Goal: Information Seeking & Learning: Learn about a topic

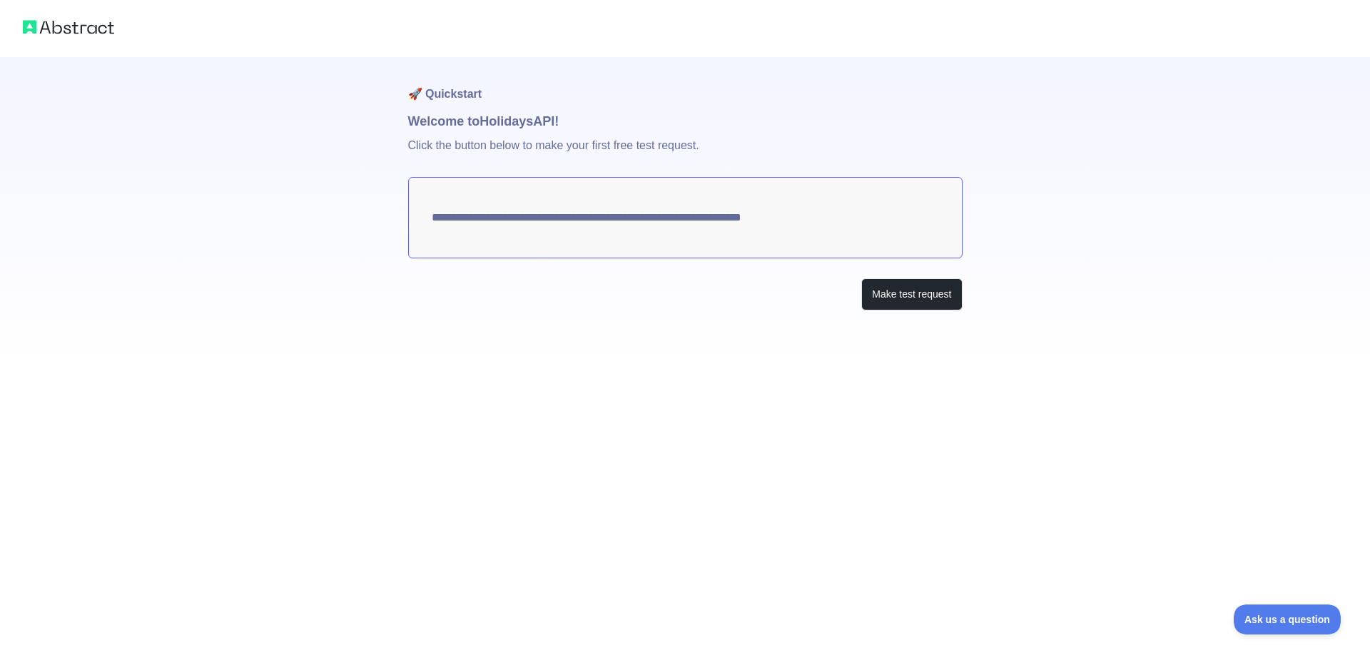
drag, startPoint x: 436, startPoint y: 218, endPoint x: 833, endPoint y: 284, distance: 402.2
click at [753, 224] on textarea "**********" at bounding box center [685, 217] width 554 height 81
click at [912, 290] on button "Make test request" at bounding box center [911, 294] width 101 height 32
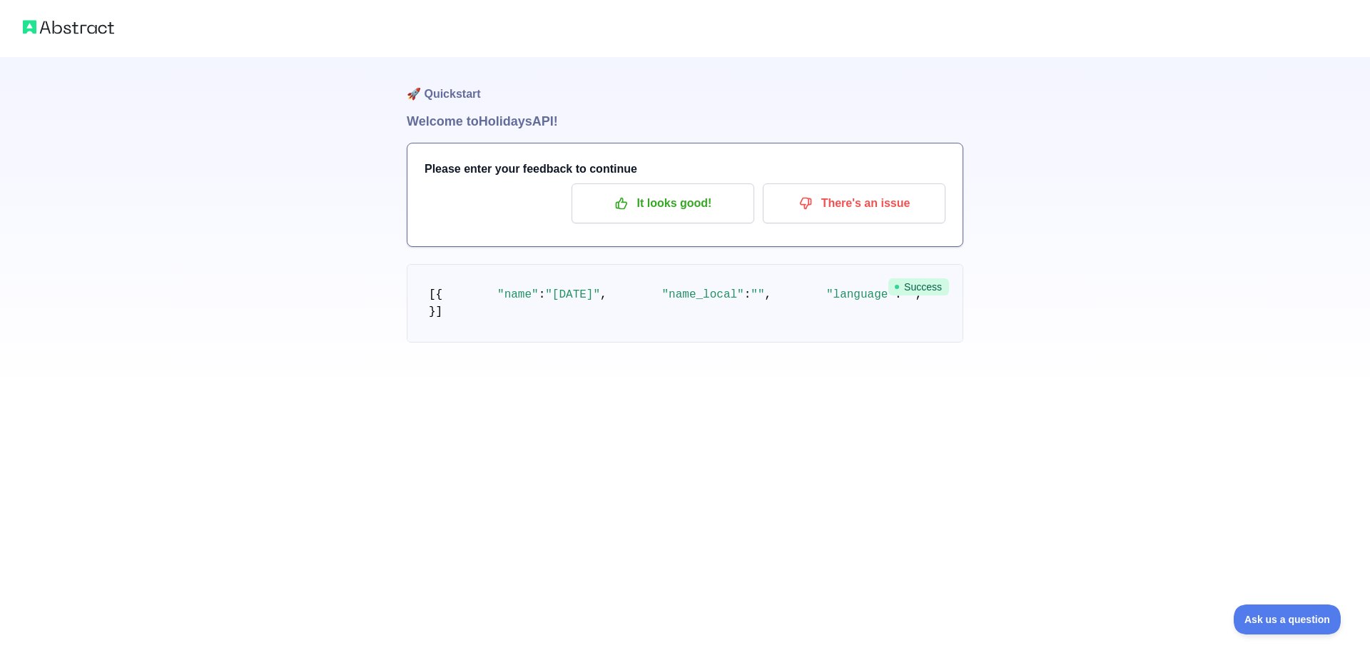
drag, startPoint x: 483, startPoint y: 326, endPoint x: 605, endPoint y: 326, distance: 122.0
drag, startPoint x: 503, startPoint y: 347, endPoint x: 592, endPoint y: 419, distance: 114.6
click at [682, 206] on p "It looks good!" at bounding box center [662, 203] width 161 height 24
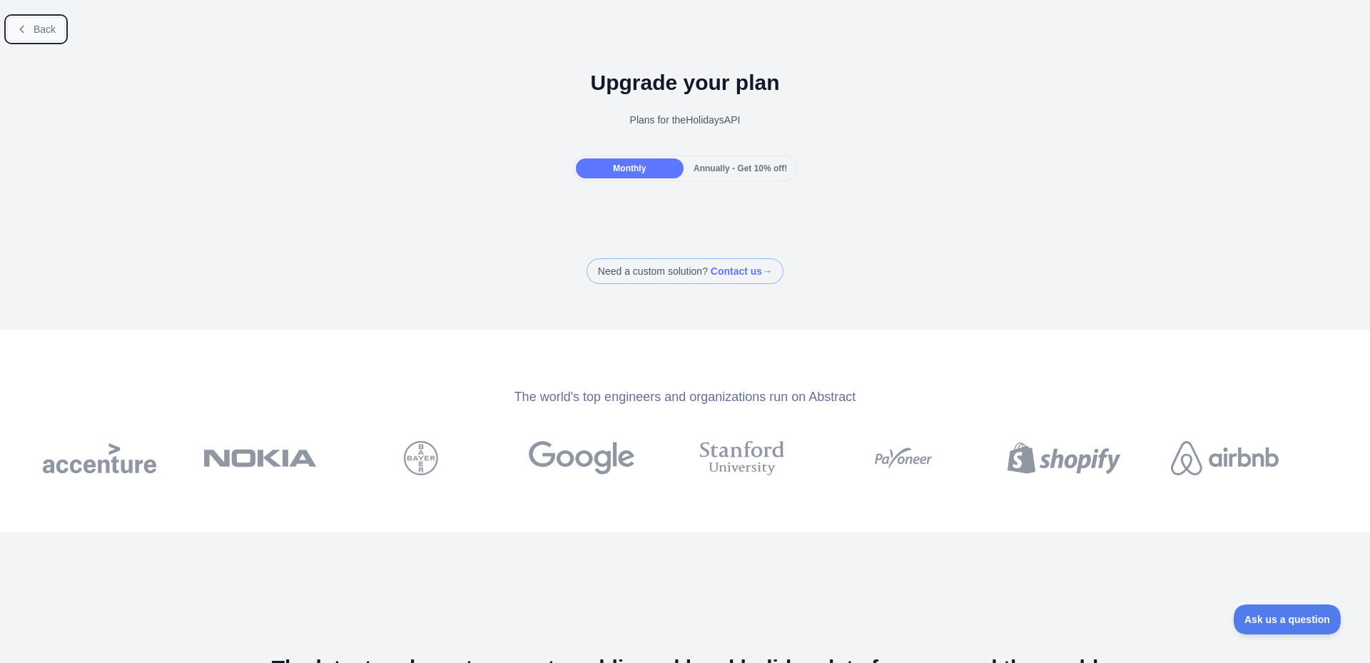
click at [46, 24] on span "Back" at bounding box center [45, 29] width 22 height 11
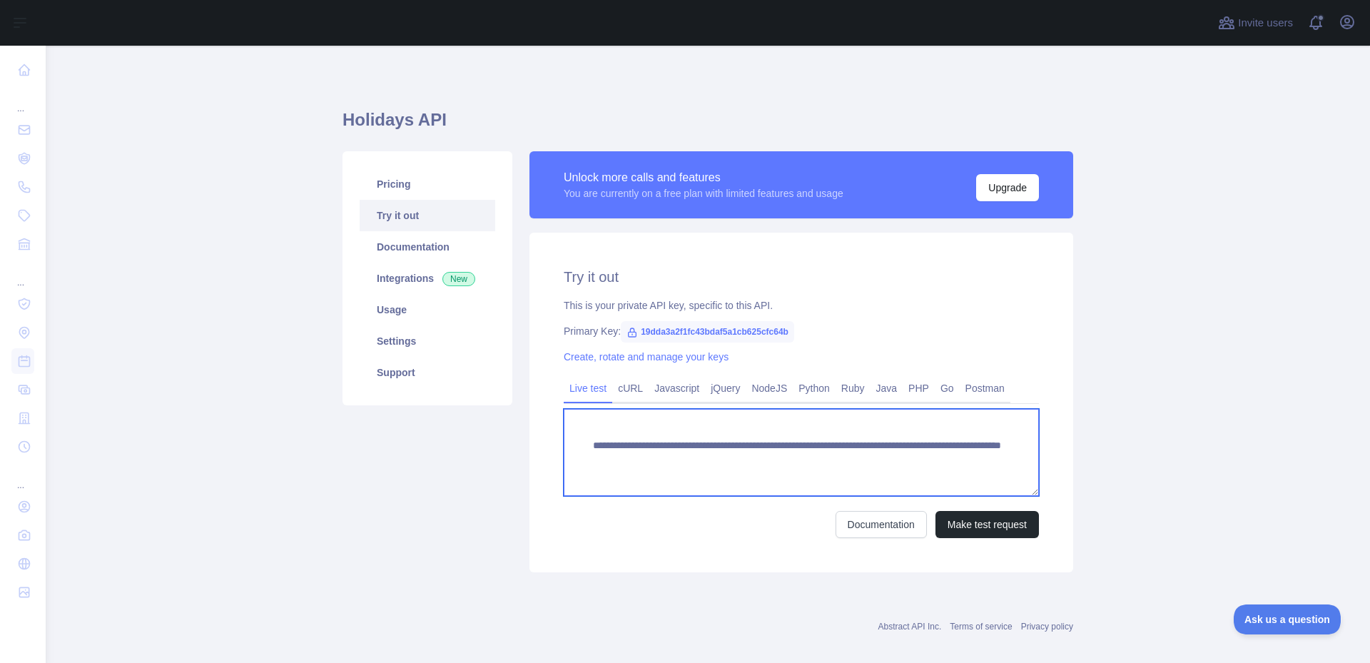
drag, startPoint x: 586, startPoint y: 444, endPoint x: 1004, endPoint y: 475, distance: 419.2
click at [1004, 475] on textarea "**********" at bounding box center [801, 452] width 475 height 87
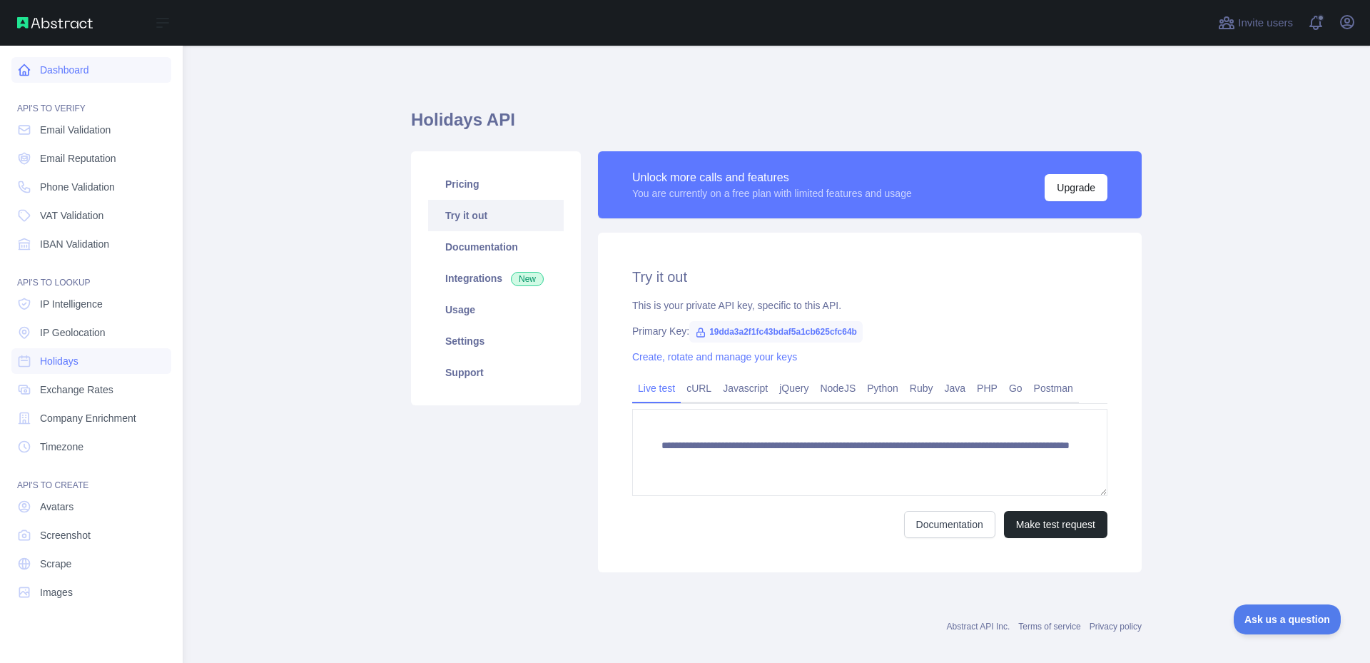
click at [71, 75] on link "Dashboard" at bounding box center [91, 70] width 160 height 26
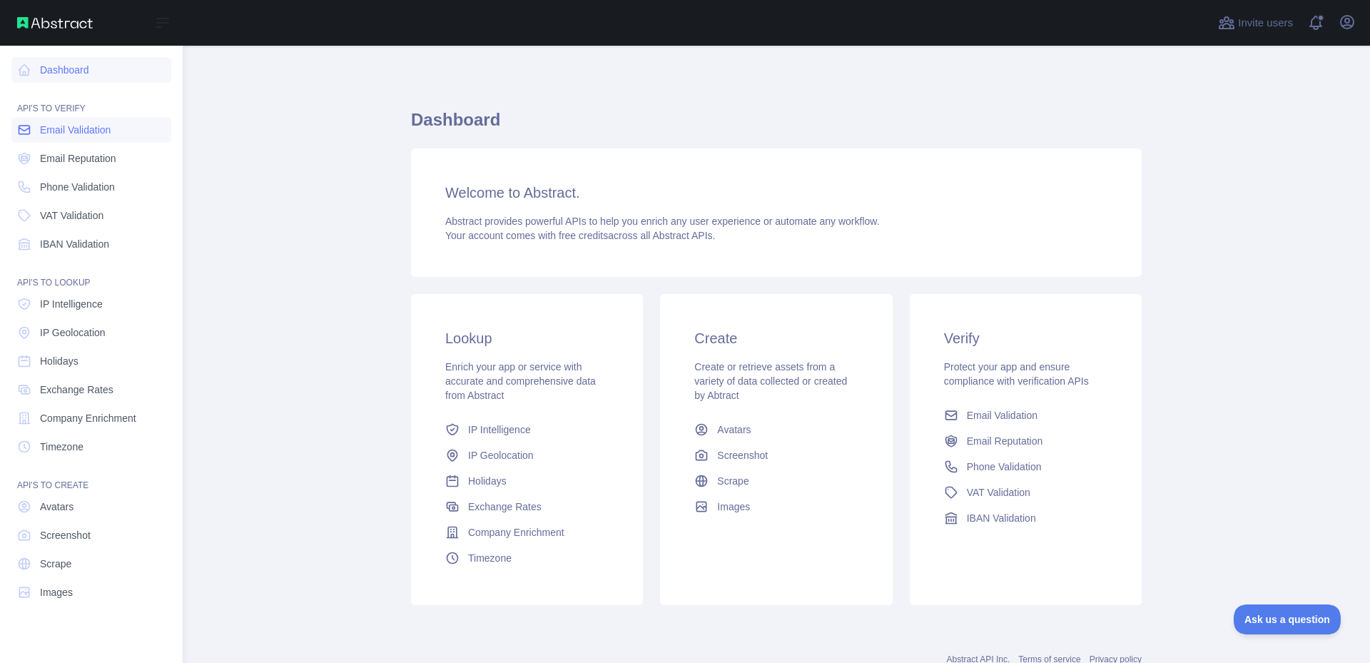
click at [111, 134] on span "Email Validation" at bounding box center [75, 130] width 71 height 14
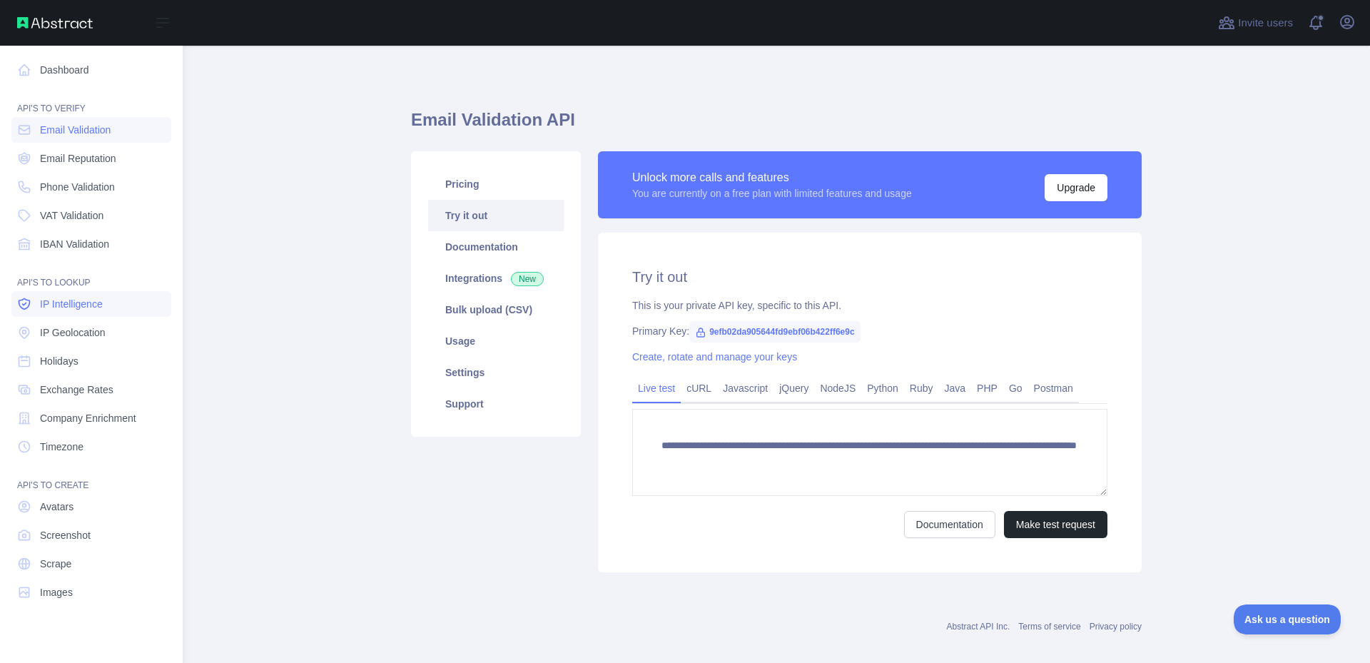
click at [84, 307] on span "IP Intelligence" at bounding box center [71, 304] width 63 height 14
click at [56, 68] on link "Dashboard" at bounding box center [91, 70] width 160 height 26
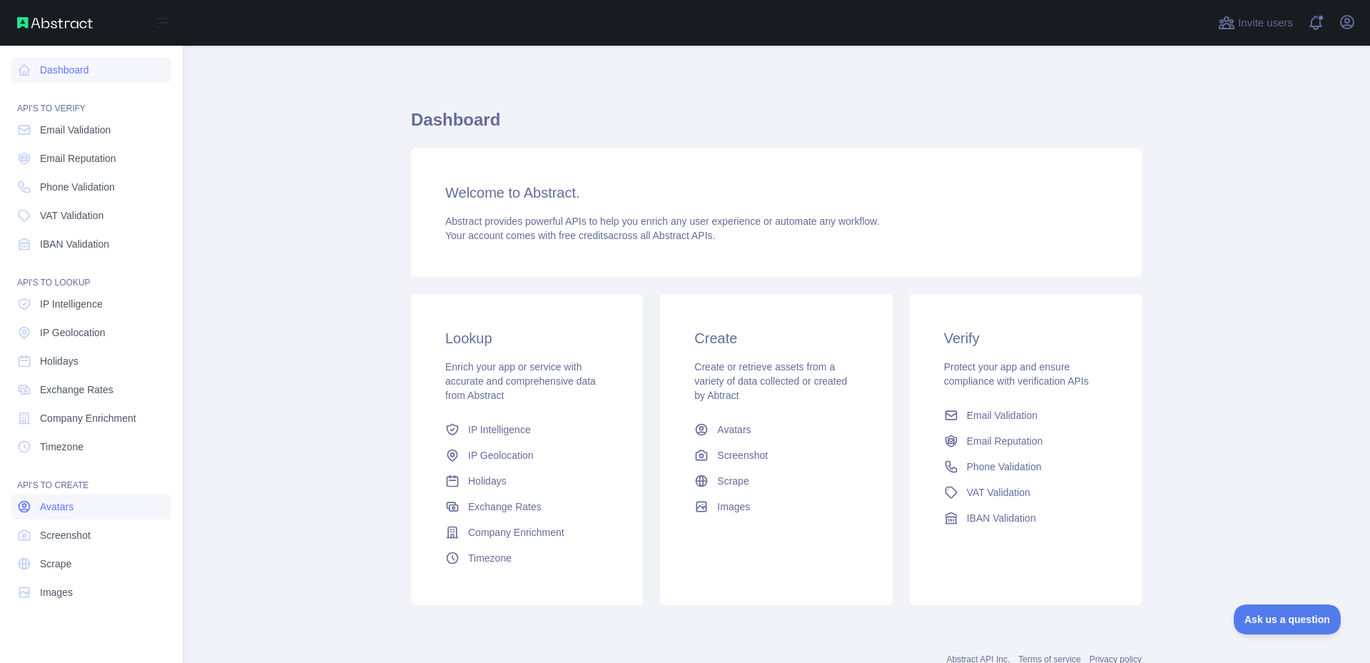
click at [96, 509] on link "Avatars" at bounding box center [91, 507] width 160 height 26
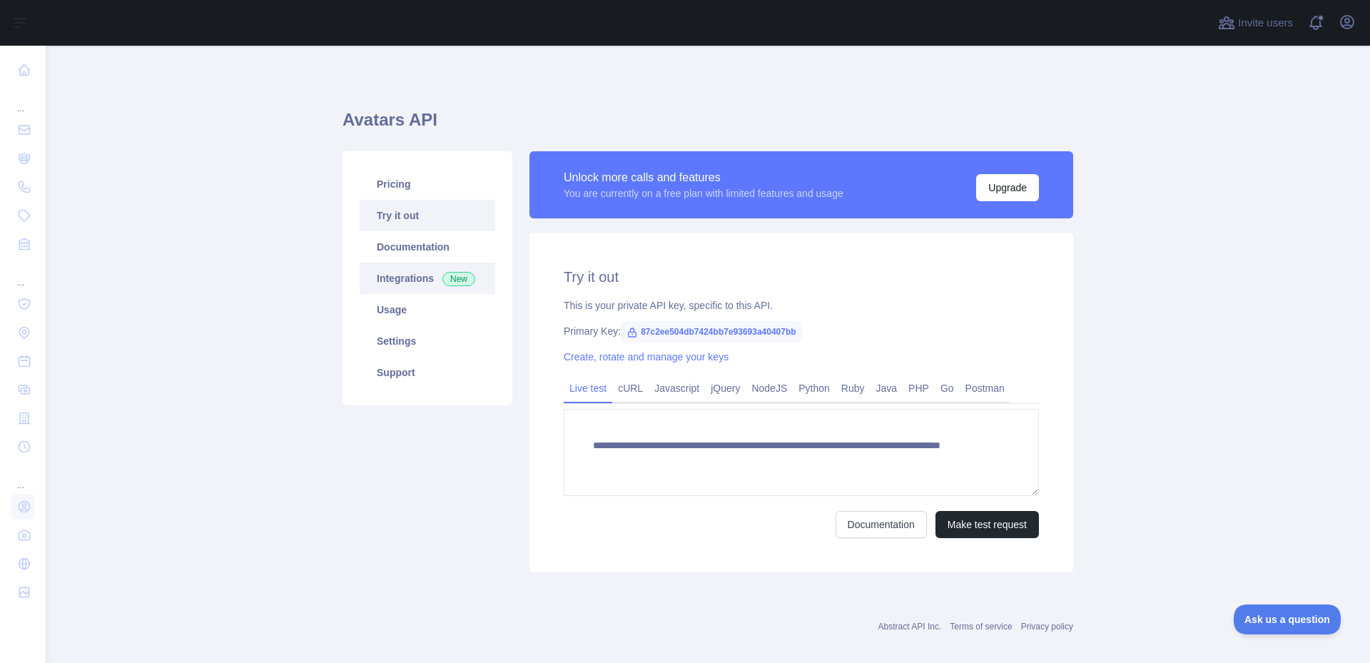
click at [405, 280] on link "Integrations New" at bounding box center [428, 278] width 136 height 31
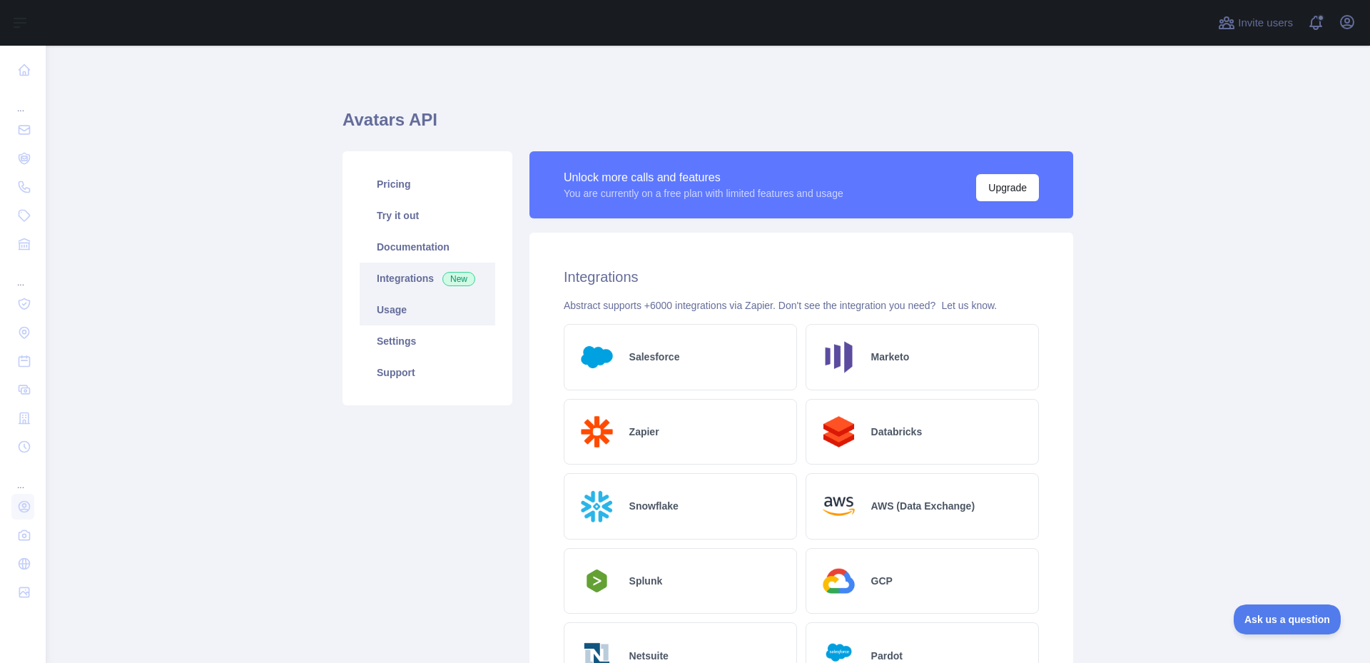
click at [432, 307] on link "Usage" at bounding box center [428, 309] width 136 height 31
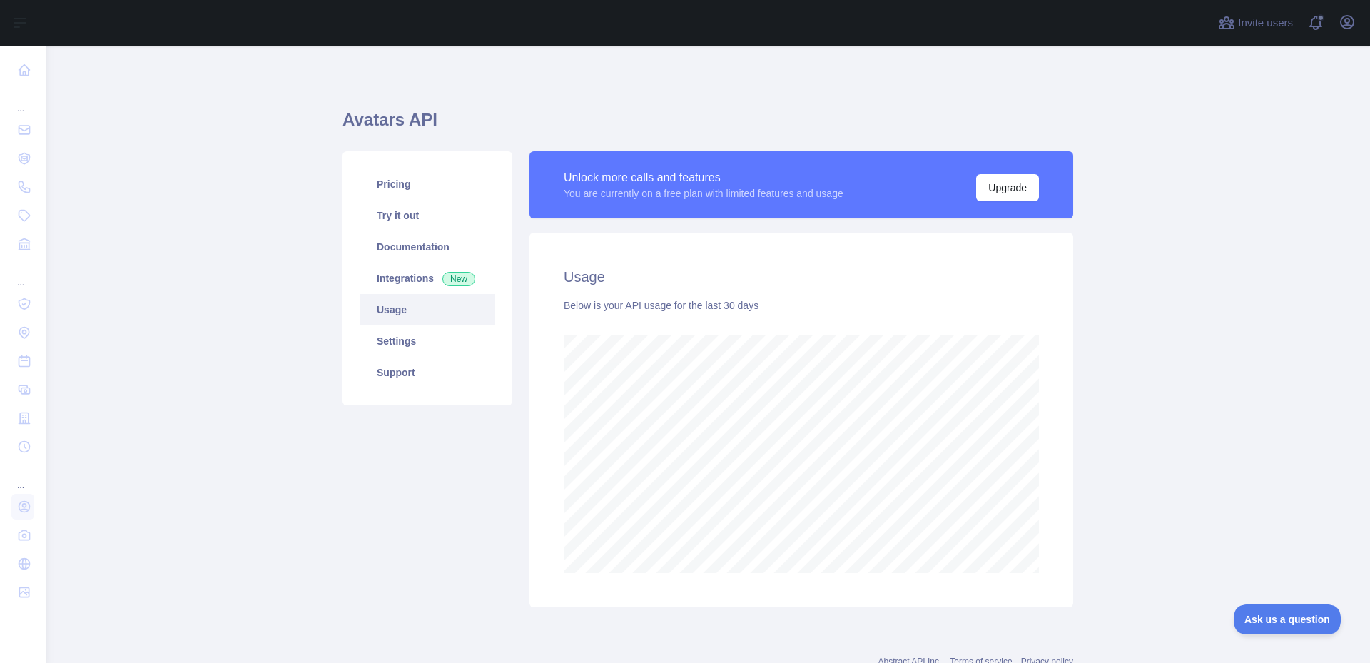
scroll to position [617, 1313]
click at [424, 243] on link "Documentation" at bounding box center [428, 246] width 136 height 31
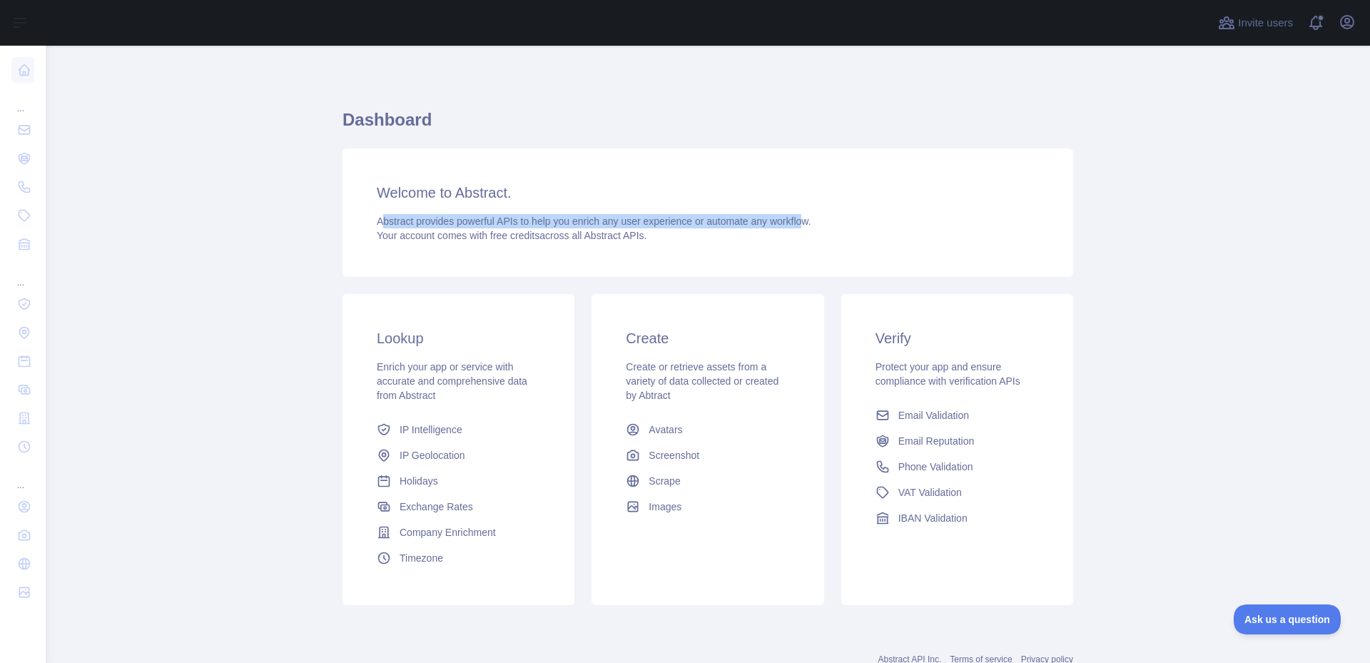
drag, startPoint x: 379, startPoint y: 220, endPoint x: 794, endPoint y: 220, distance: 415.2
click at [794, 220] on span "Abstract provides powerful APIs to help you enrich any user experience or autom…" at bounding box center [594, 220] width 434 height 11
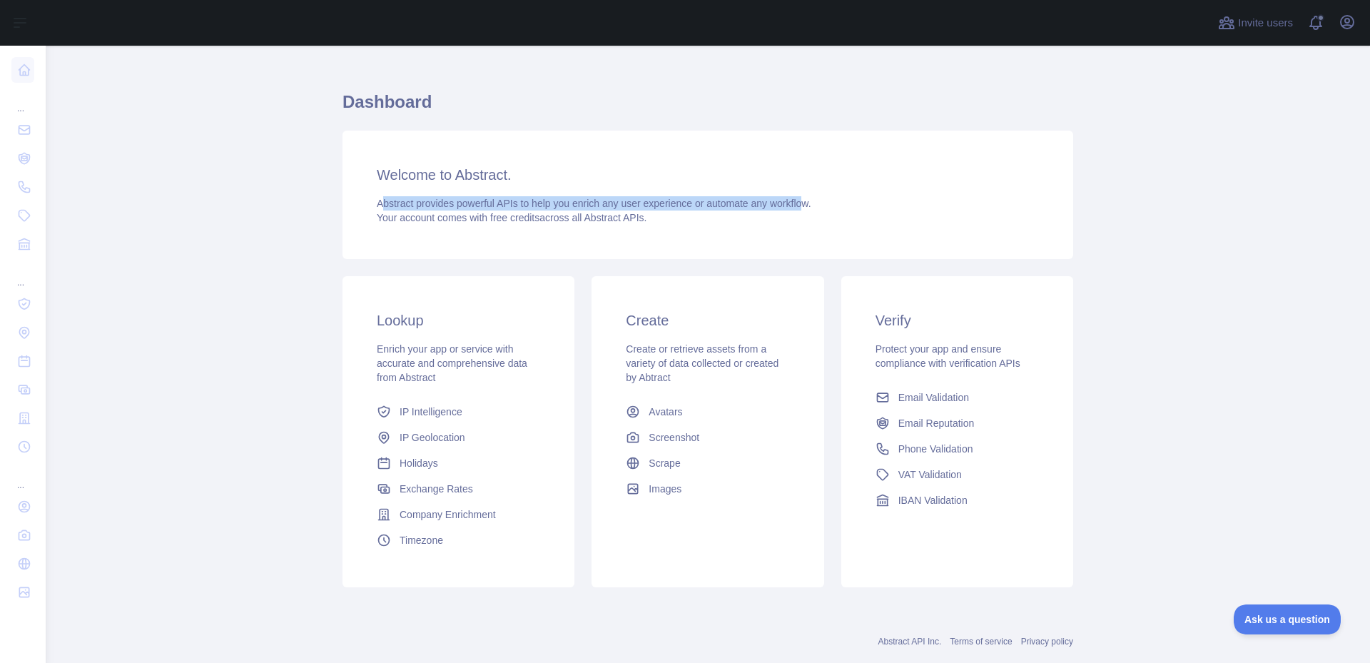
scroll to position [48, 0]
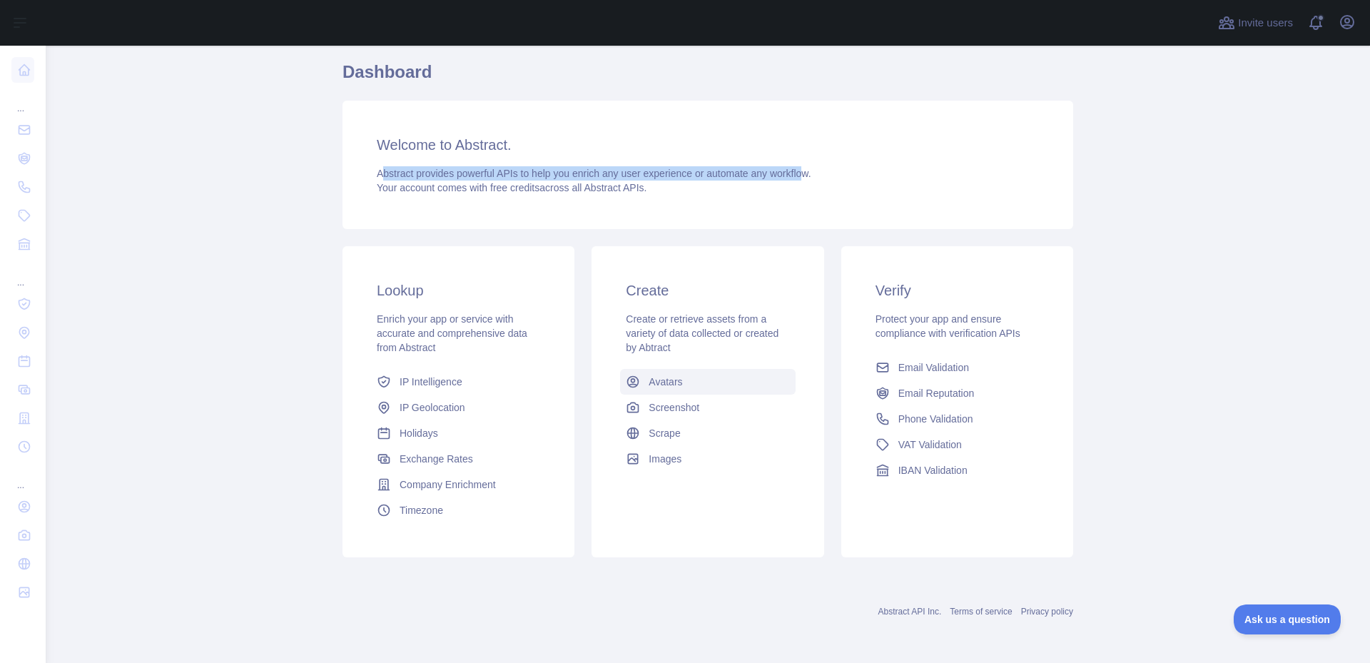
click at [698, 383] on link "Avatars" at bounding box center [707, 382] width 175 height 26
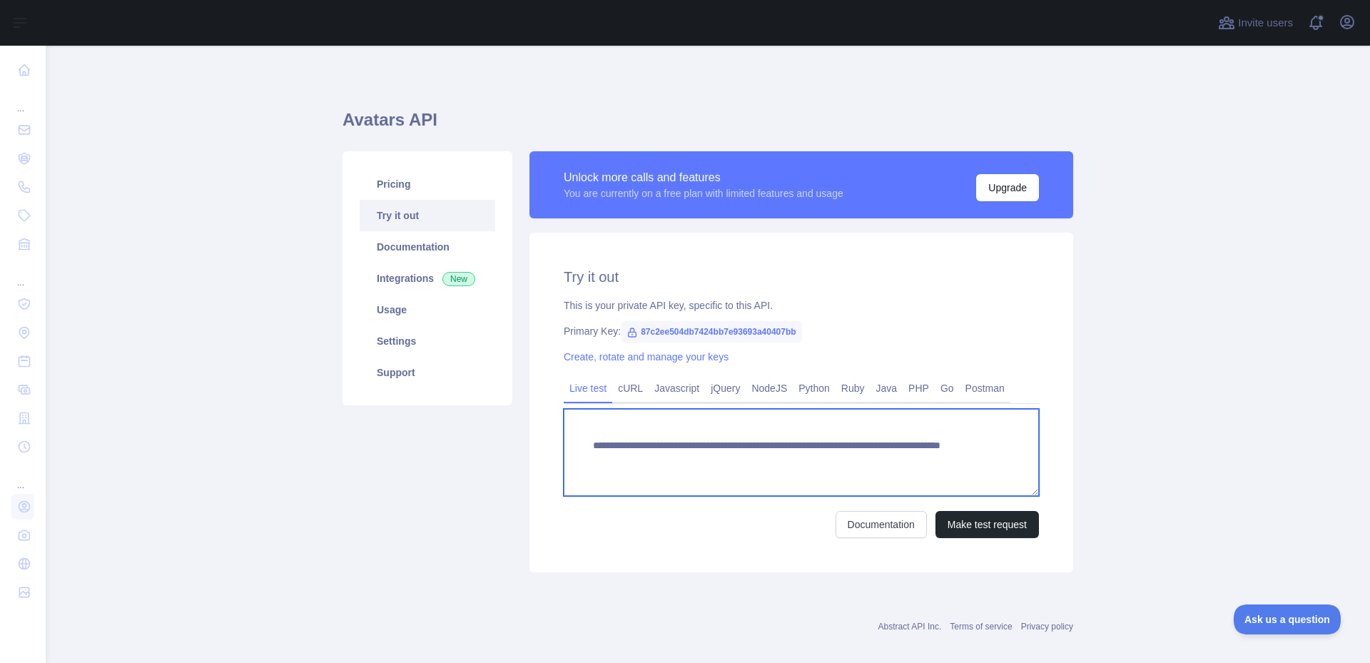
drag, startPoint x: 588, startPoint y: 443, endPoint x: 920, endPoint y: 465, distance: 333.2
click at [920, 465] on textarea "**********" at bounding box center [801, 452] width 475 height 87
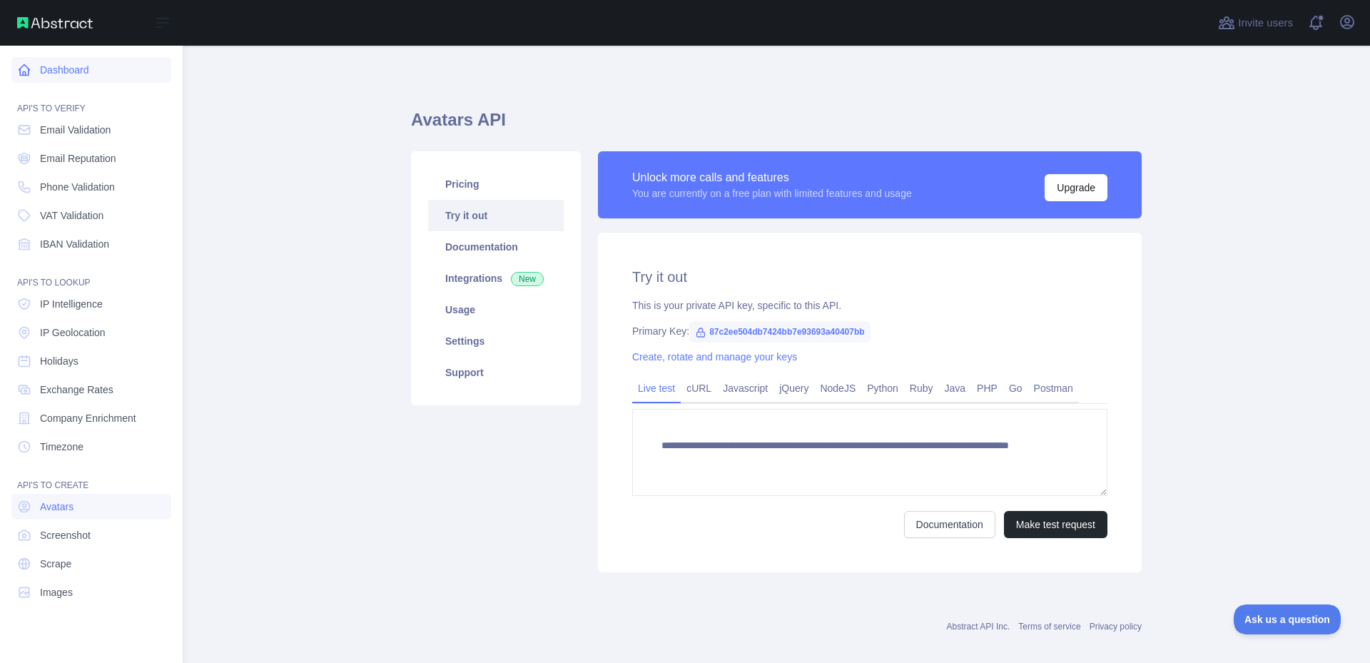
click at [26, 76] on icon at bounding box center [24, 70] width 14 height 14
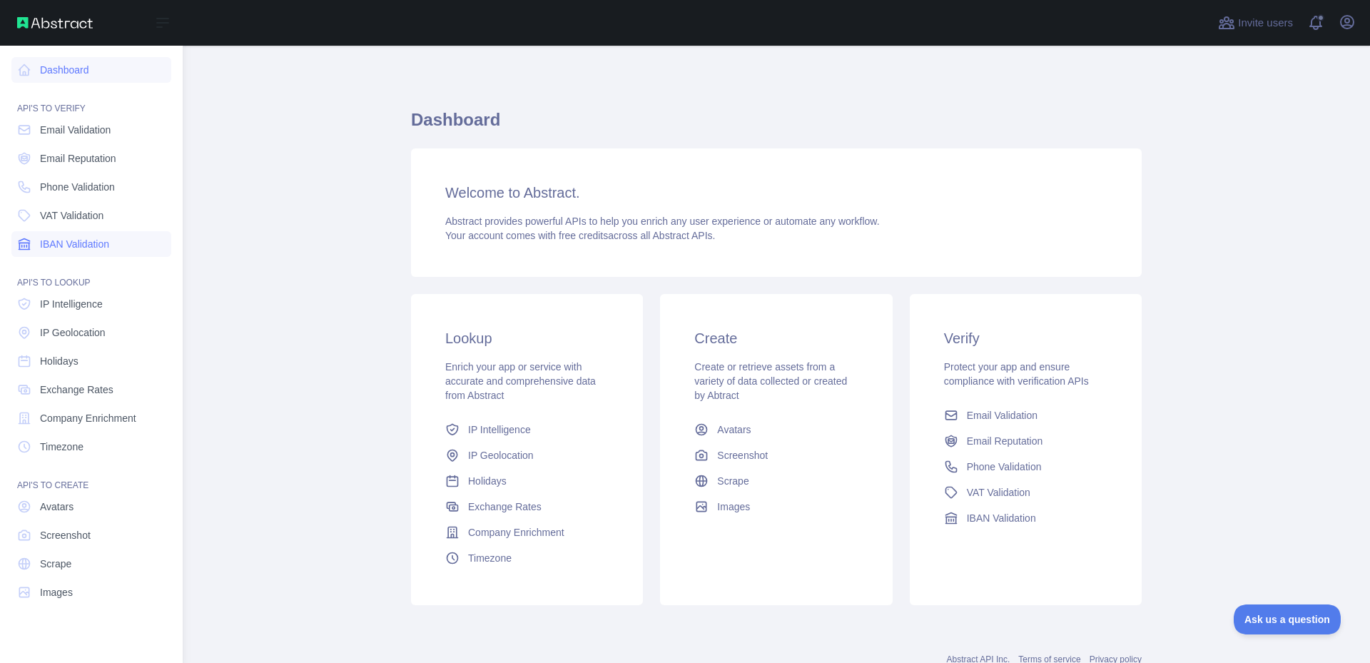
click at [85, 243] on span "IBAN Validation" at bounding box center [74, 244] width 69 height 14
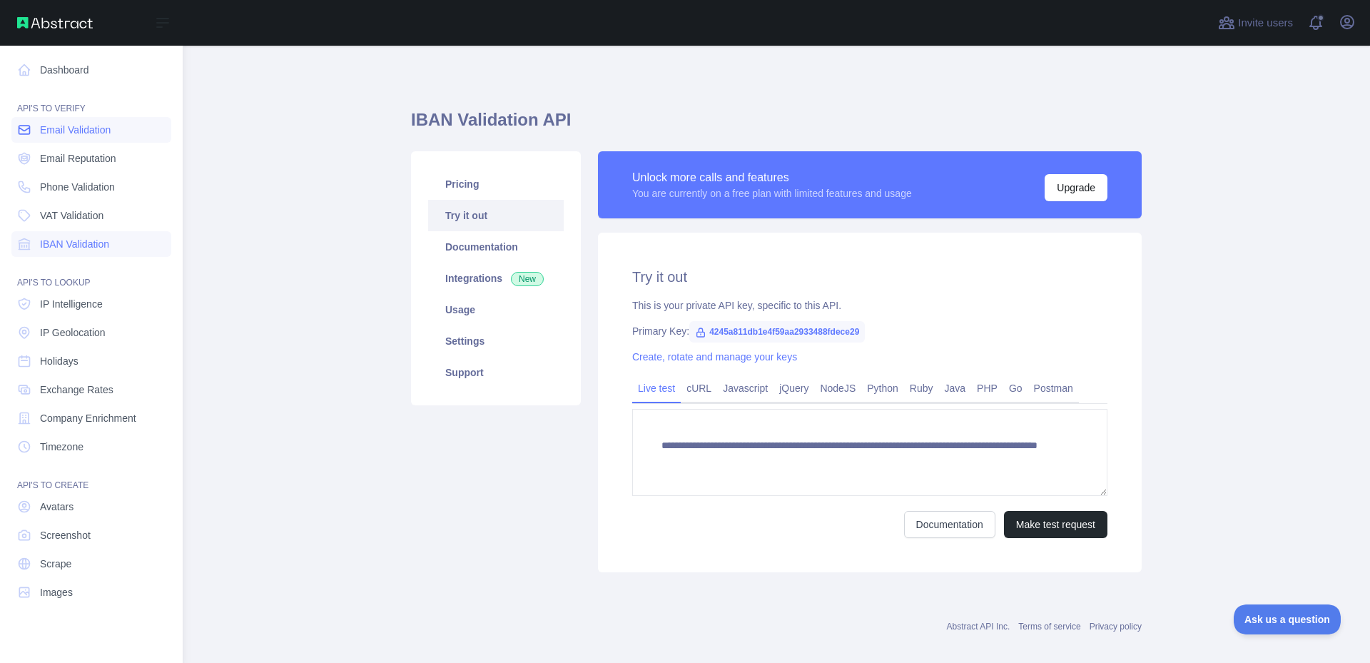
click at [79, 133] on span "Email Validation" at bounding box center [75, 130] width 71 height 14
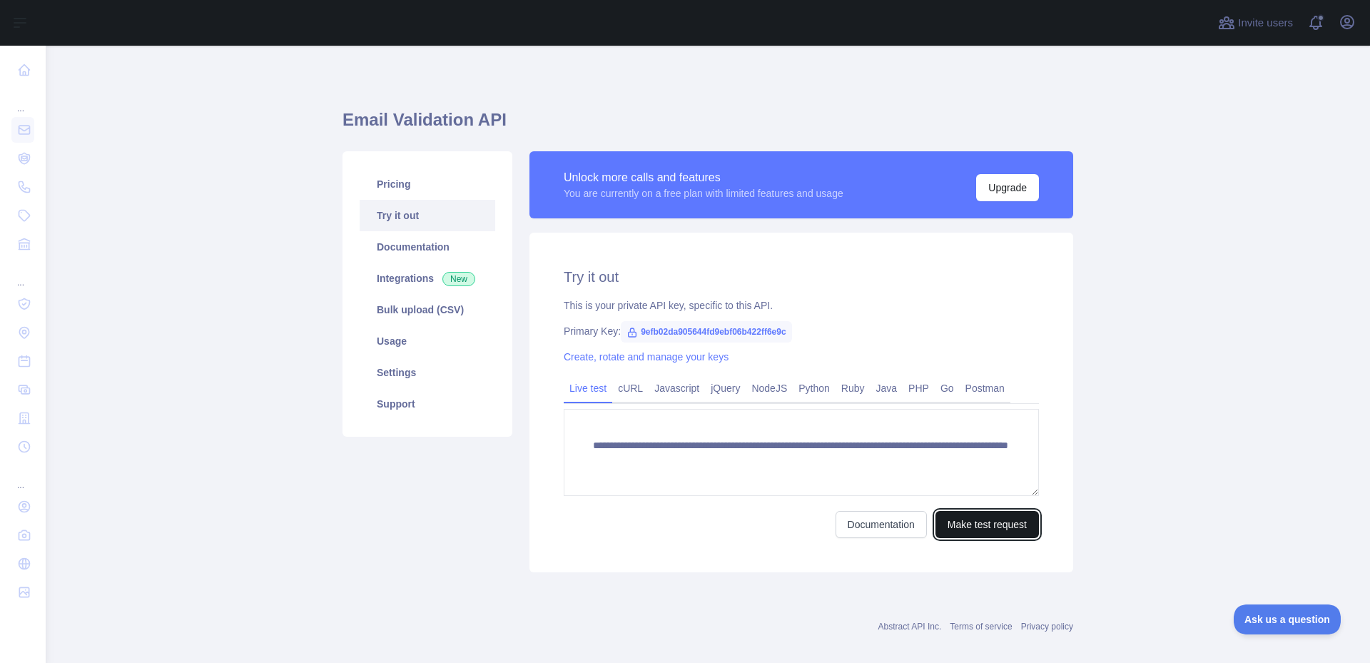
click at [965, 521] on button "Make test request" at bounding box center [986, 524] width 103 height 27
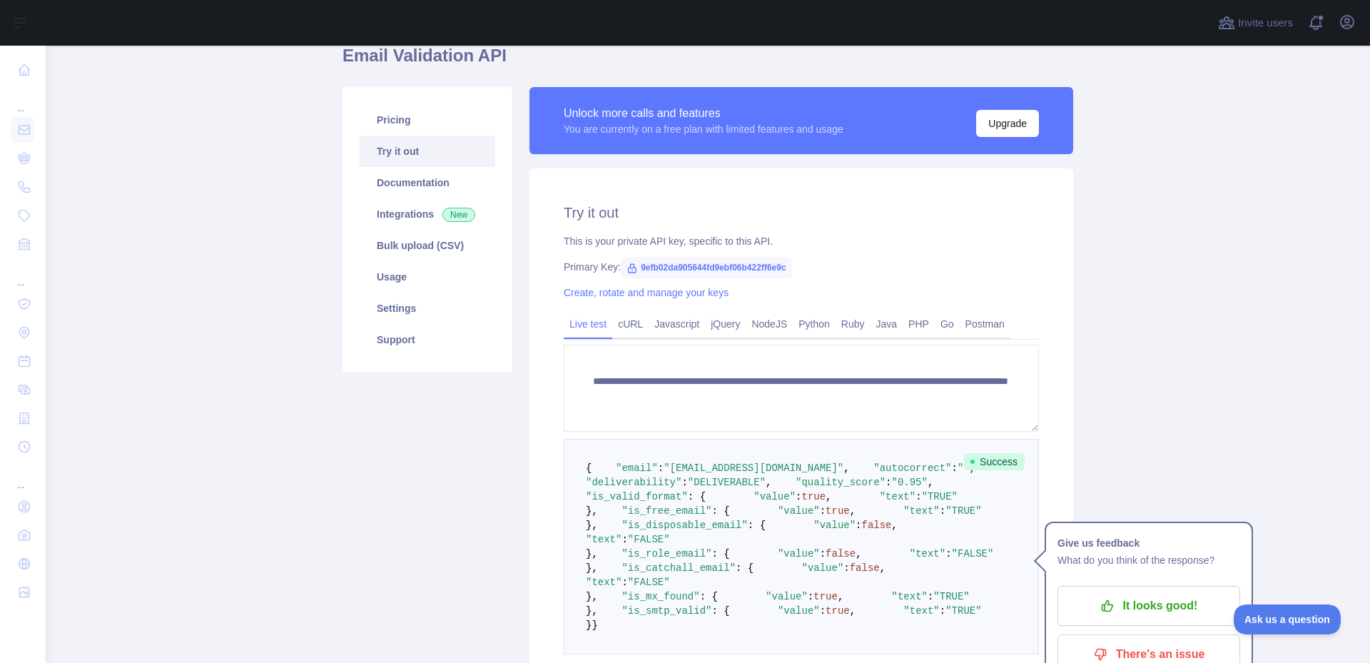
scroll to position [214, 0]
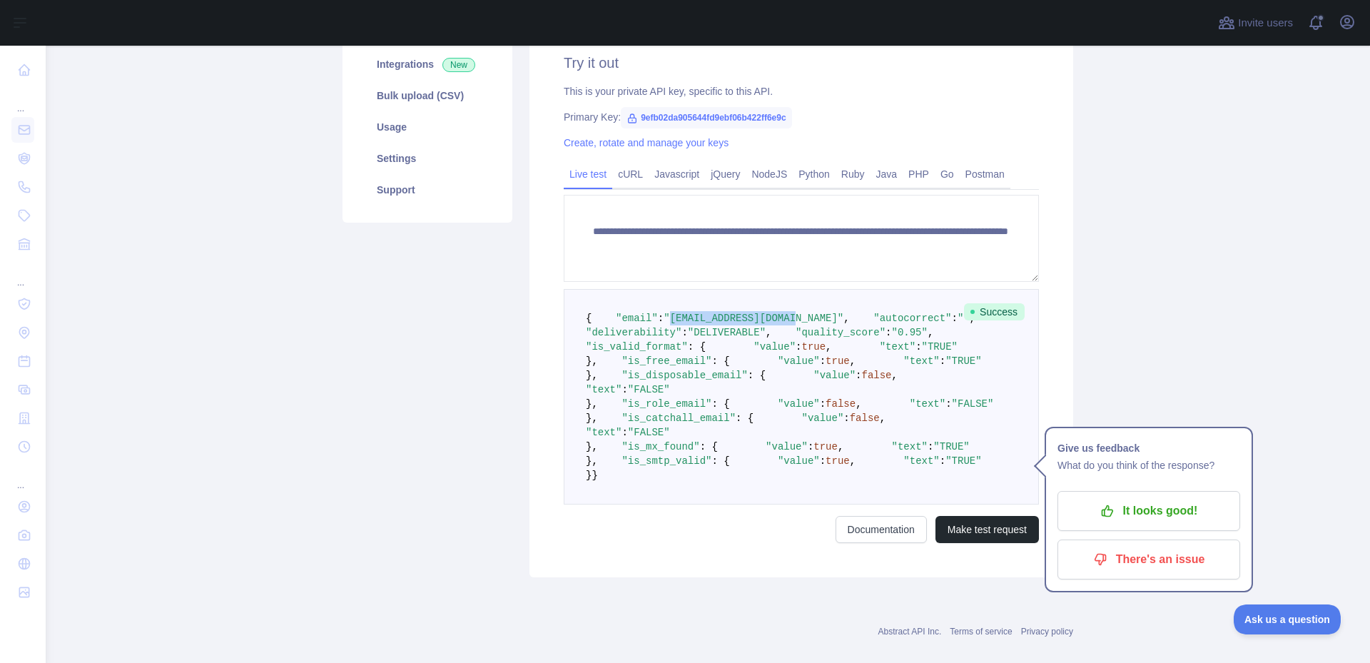
drag, startPoint x: 658, startPoint y: 330, endPoint x: 772, endPoint y: 325, distance: 113.5
click at [772, 325] on pre "{ "email" : "sharmaroushan20@gmail.com" , "autocorrect" : "" , "deliverability"…" at bounding box center [801, 396] width 475 height 215
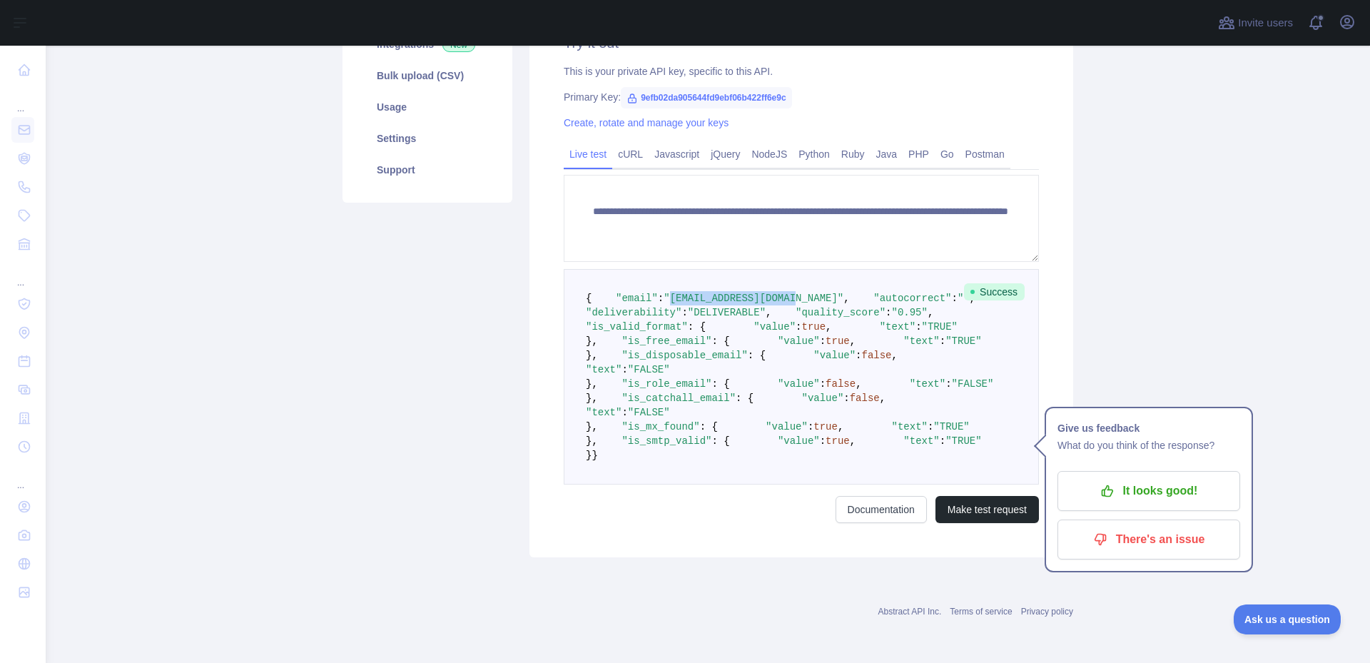
scroll to position [285, 0]
drag, startPoint x: 703, startPoint y: 286, endPoint x: 776, endPoint y: 285, distance: 73.5
click at [776, 292] on span ""deliverability" : "DELIVERABLE" ," at bounding box center [793, 305] width 414 height 26
drag, startPoint x: 698, startPoint y: 305, endPoint x: 764, endPoint y: 298, distance: 66.7
click at [764, 298] on pre "{ "email" : "sharmaroushan20@gmail.com" , "autocorrect" : "" , "deliverability"…" at bounding box center [801, 376] width 475 height 215
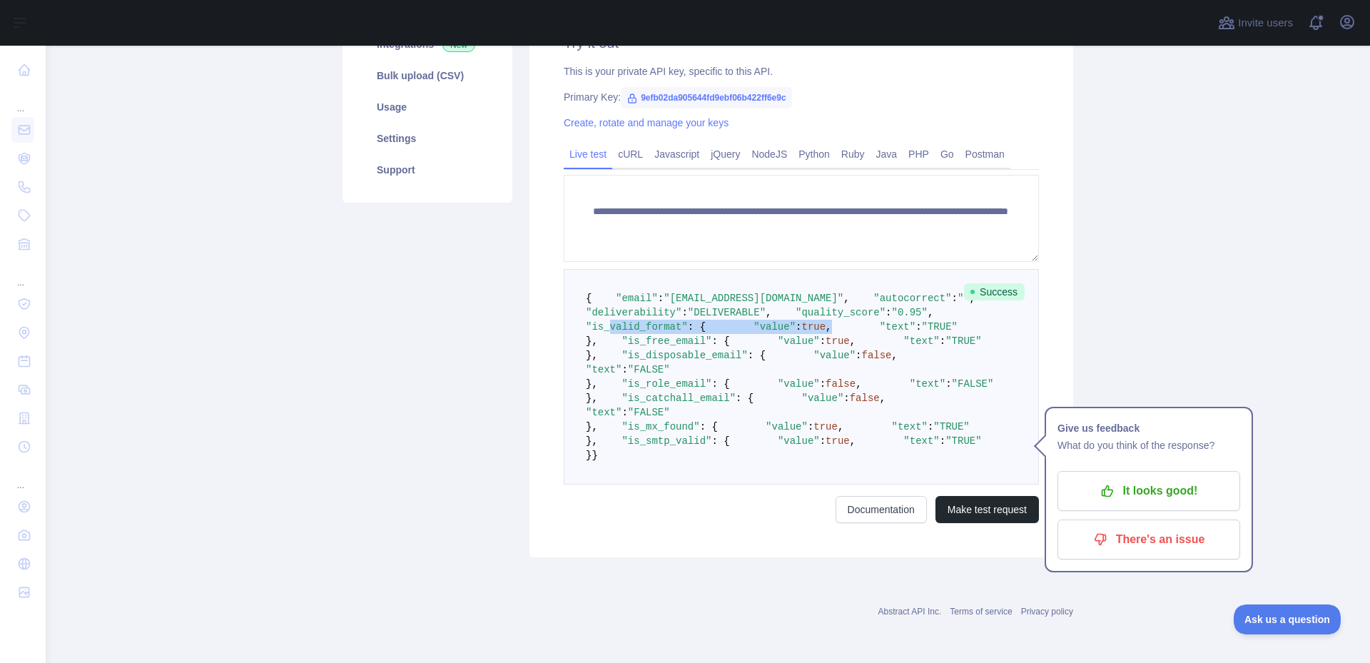
drag, startPoint x: 624, startPoint y: 321, endPoint x: 702, endPoint y: 331, distance: 78.4
click at [702, 331] on pre "{ "email" : "sharmaroushan20@gmail.com" , "autocorrect" : "" , "deliverability"…" at bounding box center [801, 376] width 475 height 215
click at [718, 342] on pre "{ "email" : "sharmaroushan20@gmail.com" , "autocorrect" : "" , "deliverability"…" at bounding box center [801, 376] width 475 height 215
drag, startPoint x: 626, startPoint y: 345, endPoint x: 710, endPoint y: 345, distance: 83.5
click at [710, 345] on pre "{ "email" : "sharmaroushan20@gmail.com" , "autocorrect" : "" , "deliverability"…" at bounding box center [801, 376] width 475 height 215
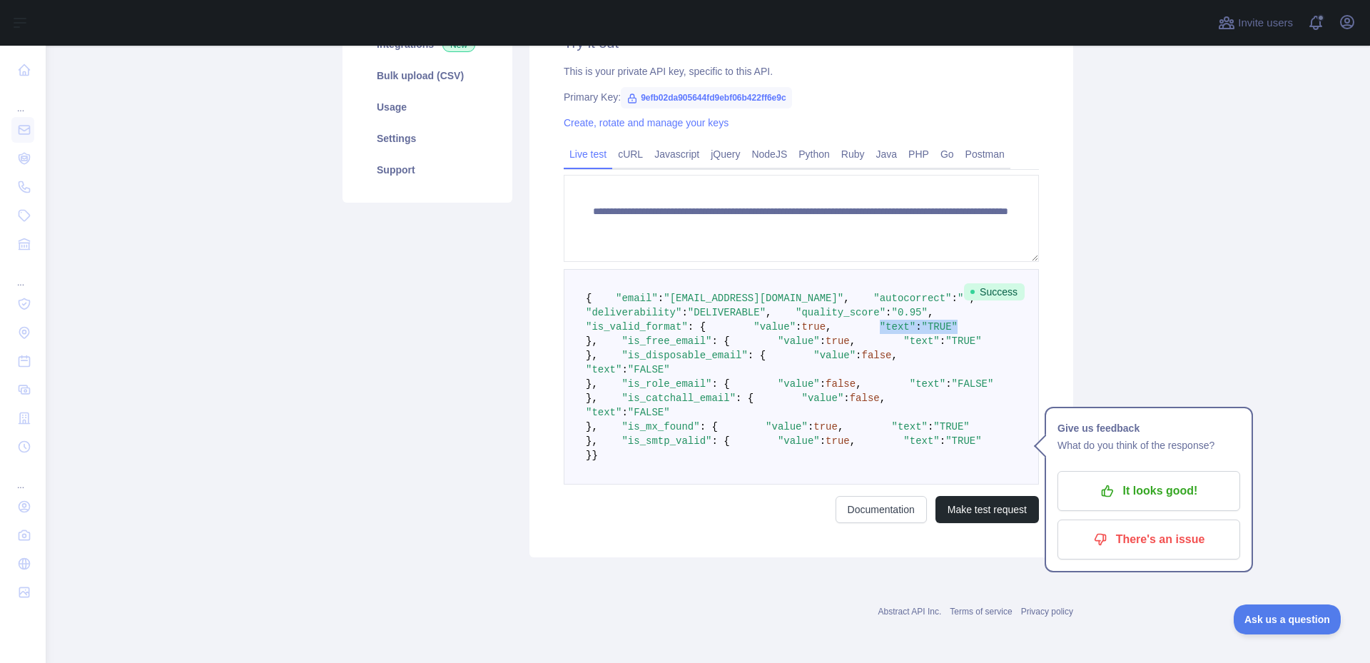
scroll to position [428, 0]
drag, startPoint x: 1126, startPoint y: 294, endPoint x: 978, endPoint y: 294, distance: 147.7
click at [1126, 479] on p "It looks good!" at bounding box center [1148, 491] width 161 height 24
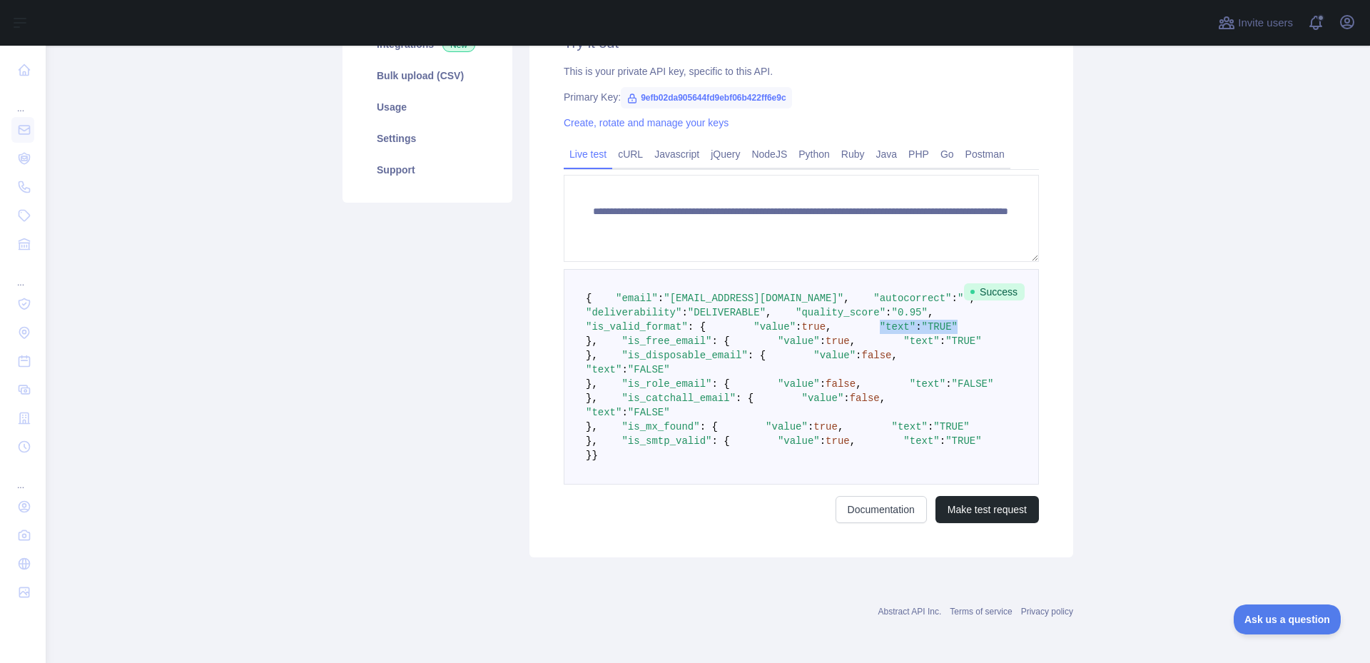
scroll to position [285, 0]
drag, startPoint x: 609, startPoint y: 379, endPoint x: 673, endPoint y: 378, distance: 63.5
click at [673, 347] on span ""is_free_email"" at bounding box center [666, 340] width 90 height 11
click at [730, 347] on span ""value" : true ," at bounding box center [793, 340] width 126 height 11
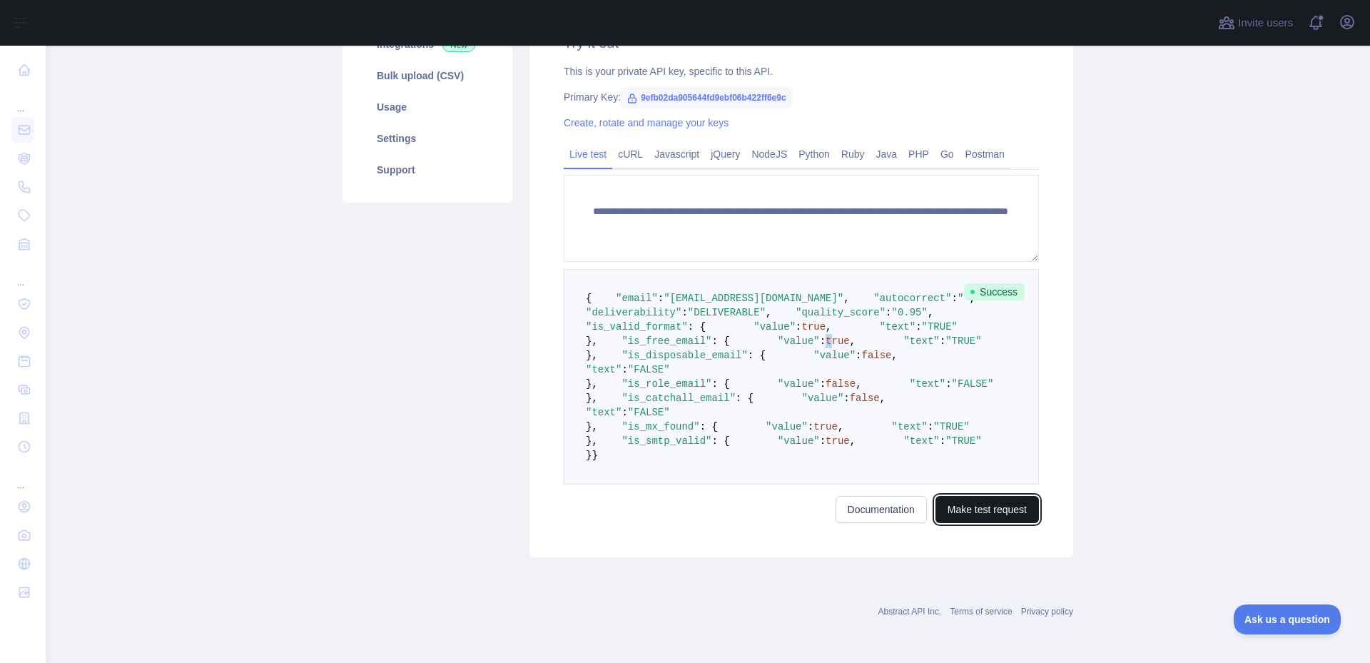
click at [983, 523] on button "Make test request" at bounding box center [986, 509] width 103 height 27
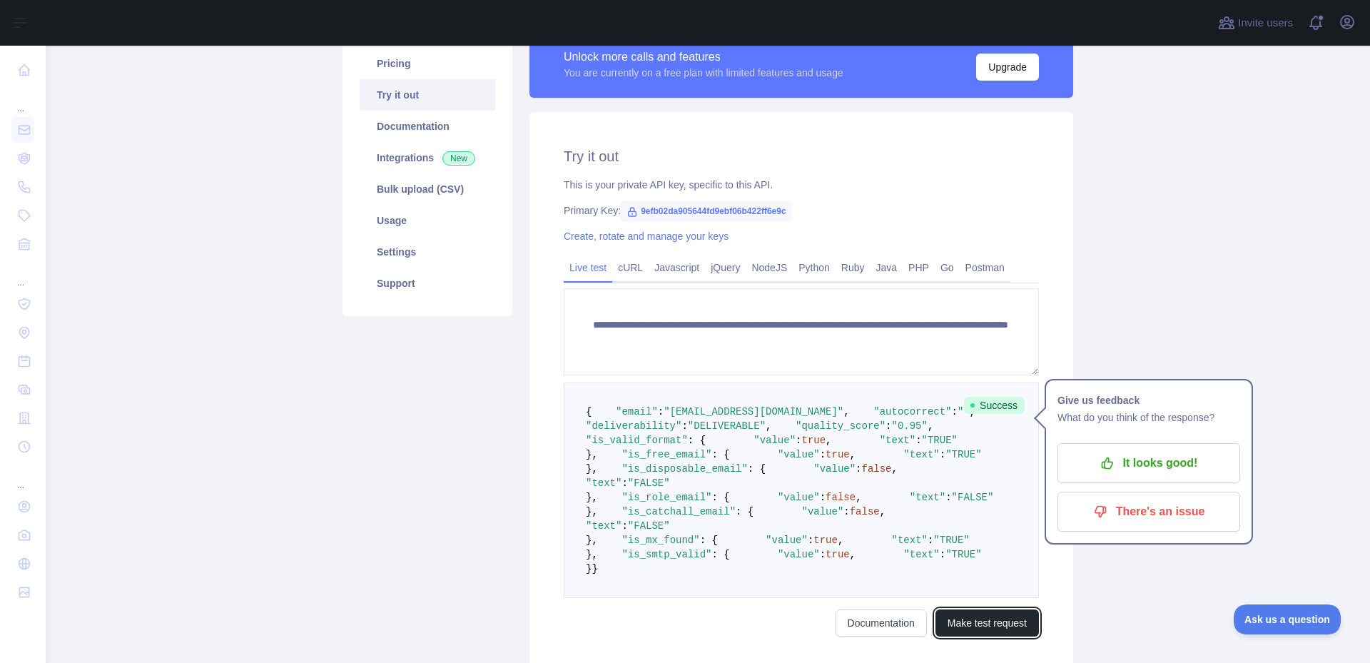
scroll to position [0, 0]
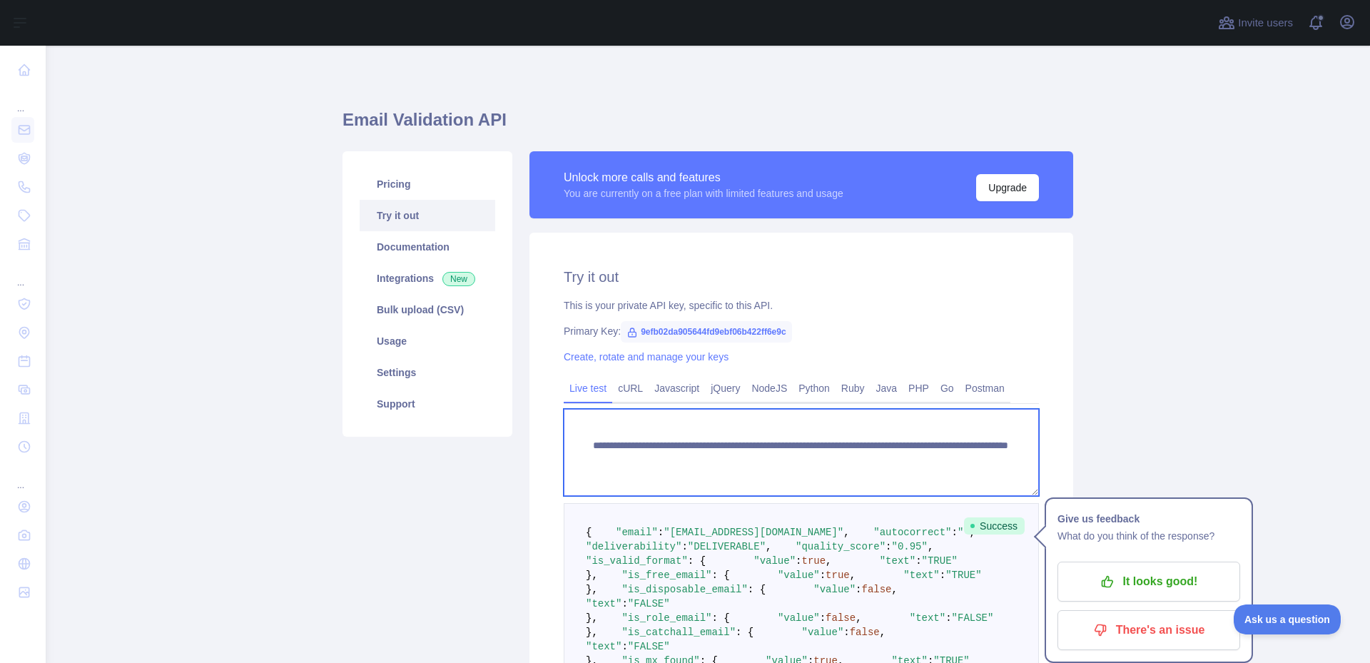
drag, startPoint x: 589, startPoint y: 442, endPoint x: 974, endPoint y: 468, distance: 385.4
click at [974, 468] on textarea "**********" at bounding box center [801, 452] width 475 height 87
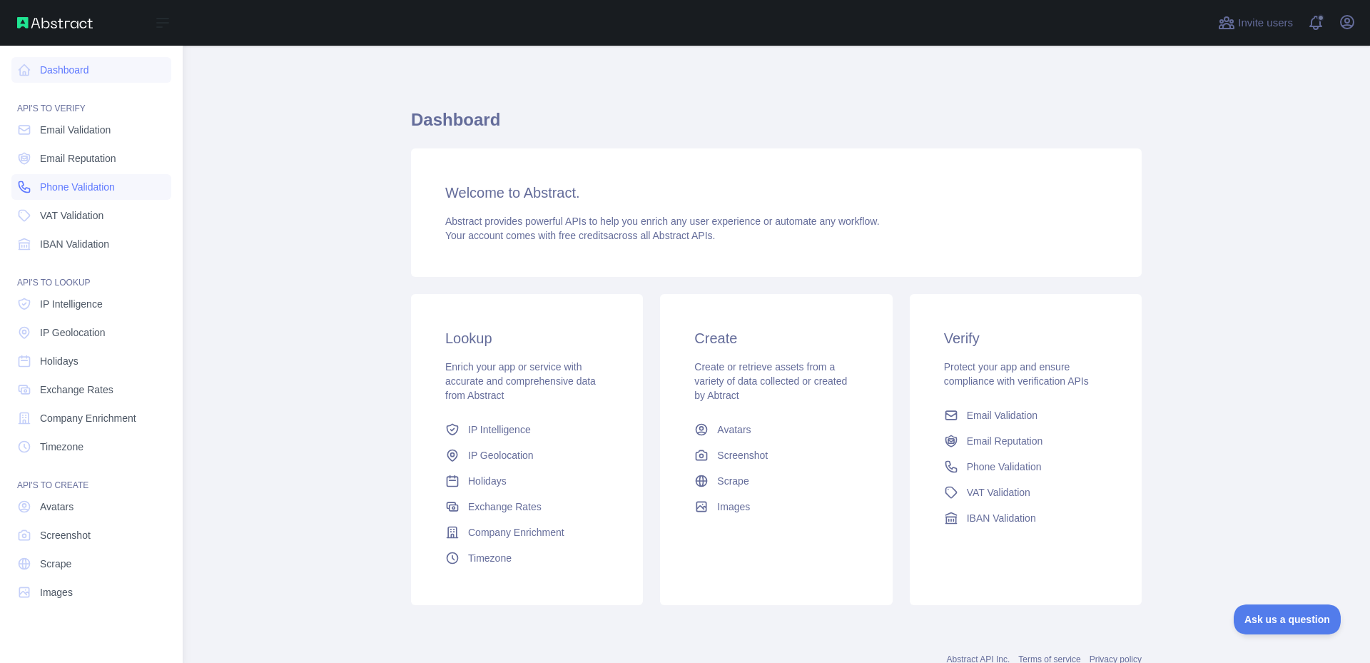
click at [98, 188] on span "Phone Validation" at bounding box center [77, 187] width 75 height 14
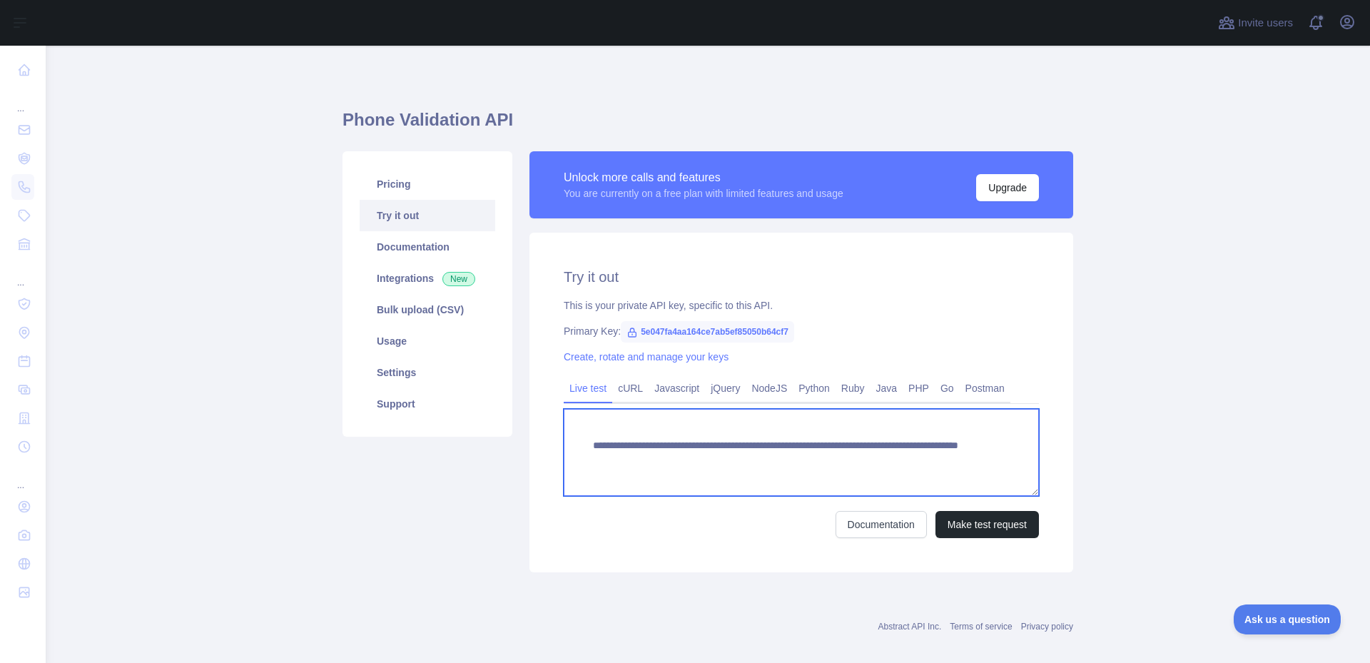
drag, startPoint x: 585, startPoint y: 444, endPoint x: 624, endPoint y: 337, distance: 114.6
click at [890, 461] on textarea "**********" at bounding box center [801, 452] width 475 height 87
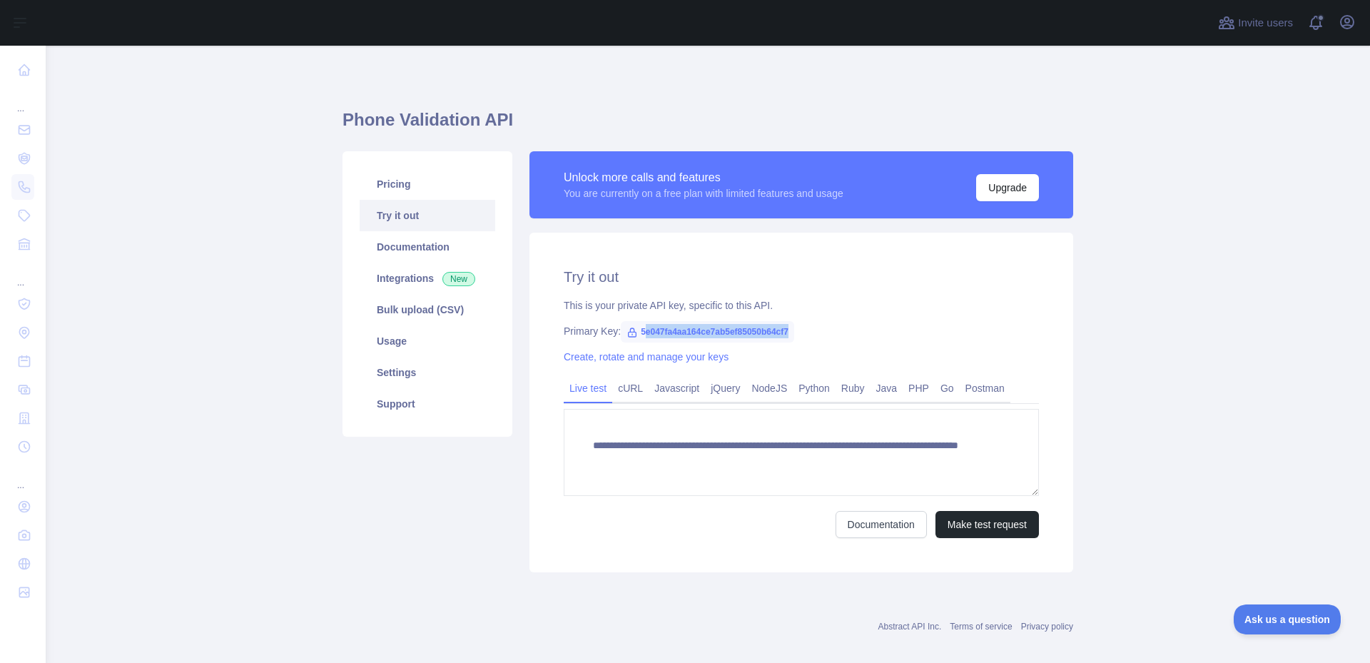
drag, startPoint x: 635, startPoint y: 332, endPoint x: 786, endPoint y: 331, distance: 151.2
click at [786, 331] on span "5e047fa4aa164ce7ab5ef85050b64cf7" at bounding box center [707, 331] width 173 height 21
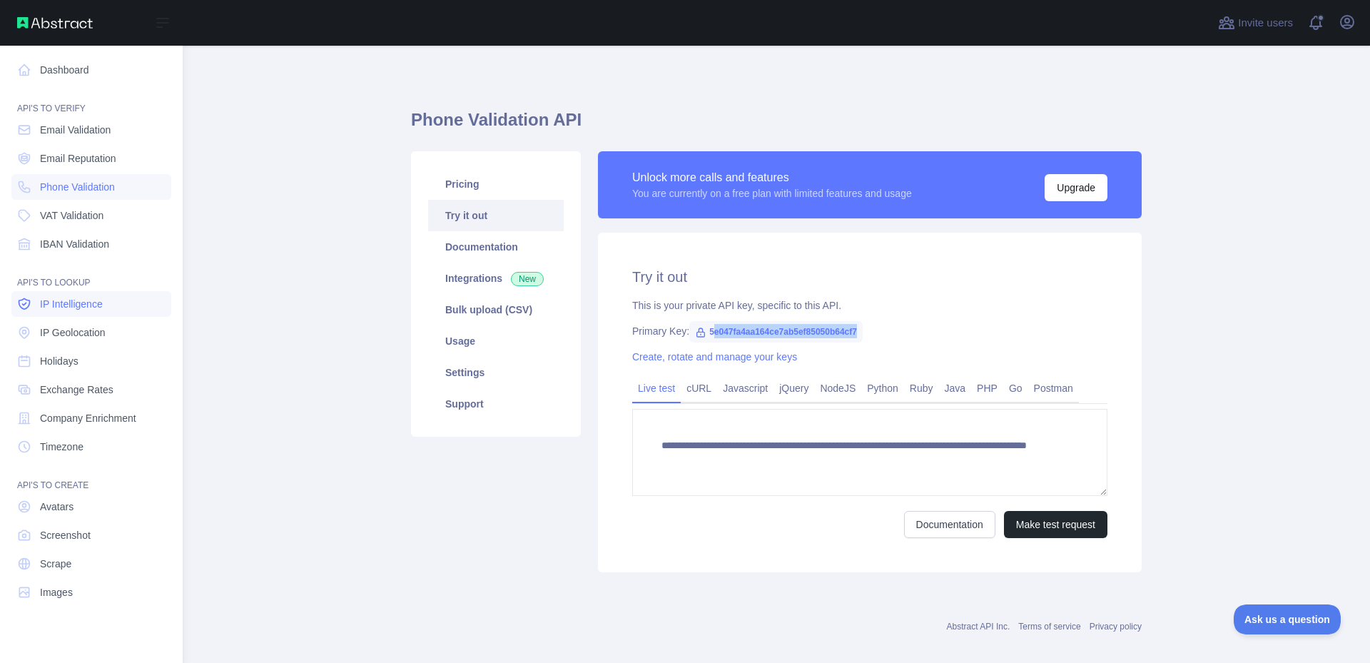
click at [116, 302] on link "IP Intelligence" at bounding box center [91, 304] width 160 height 26
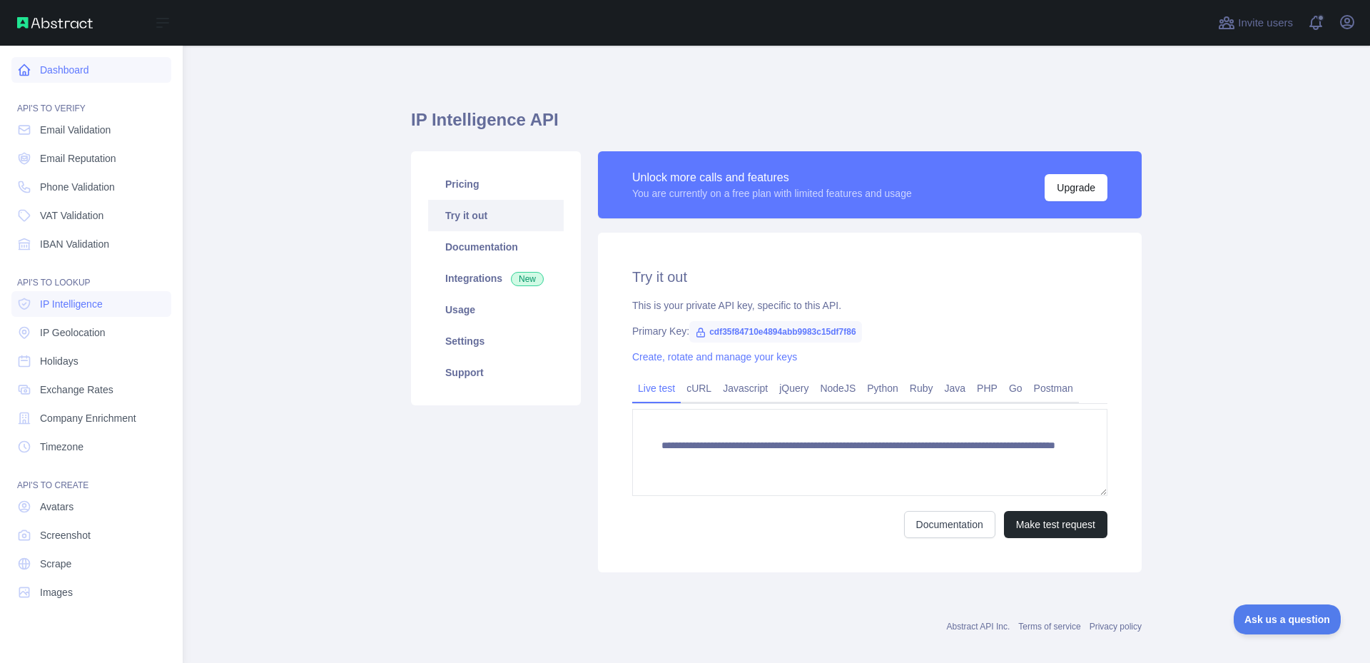
click at [93, 61] on link "Dashboard" at bounding box center [91, 70] width 160 height 26
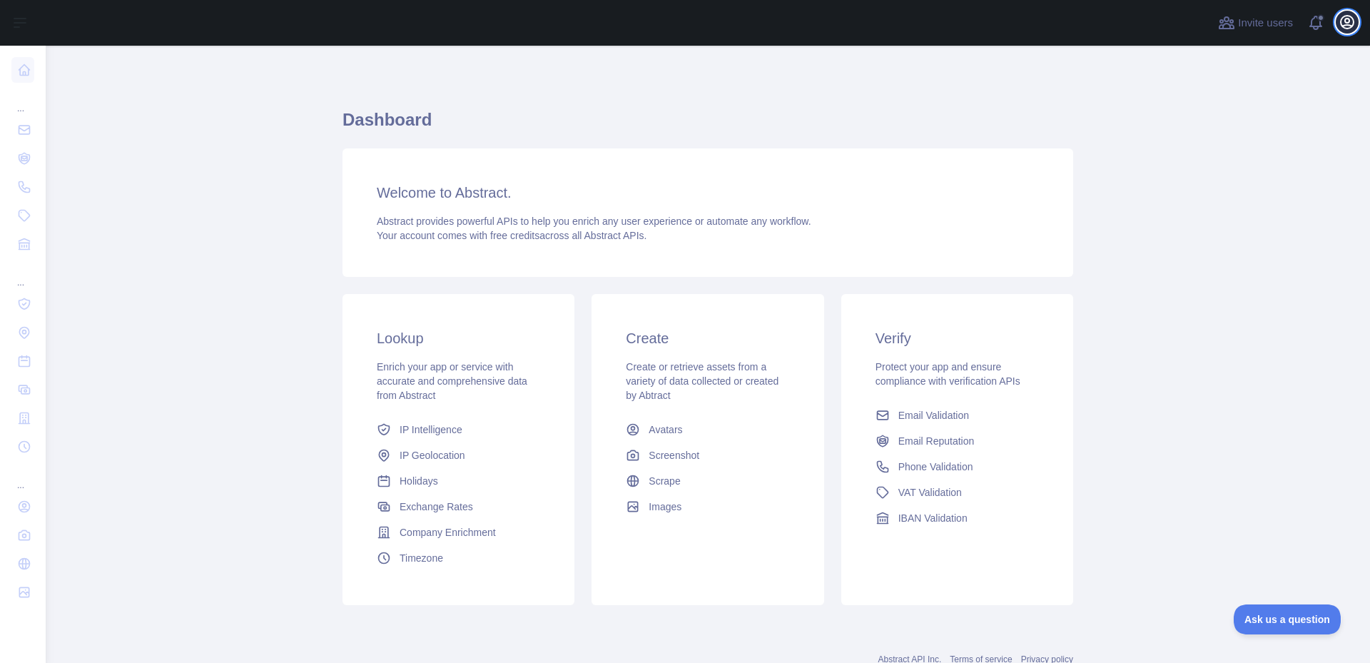
click at [1346, 23] on icon "button" at bounding box center [1346, 22] width 13 height 13
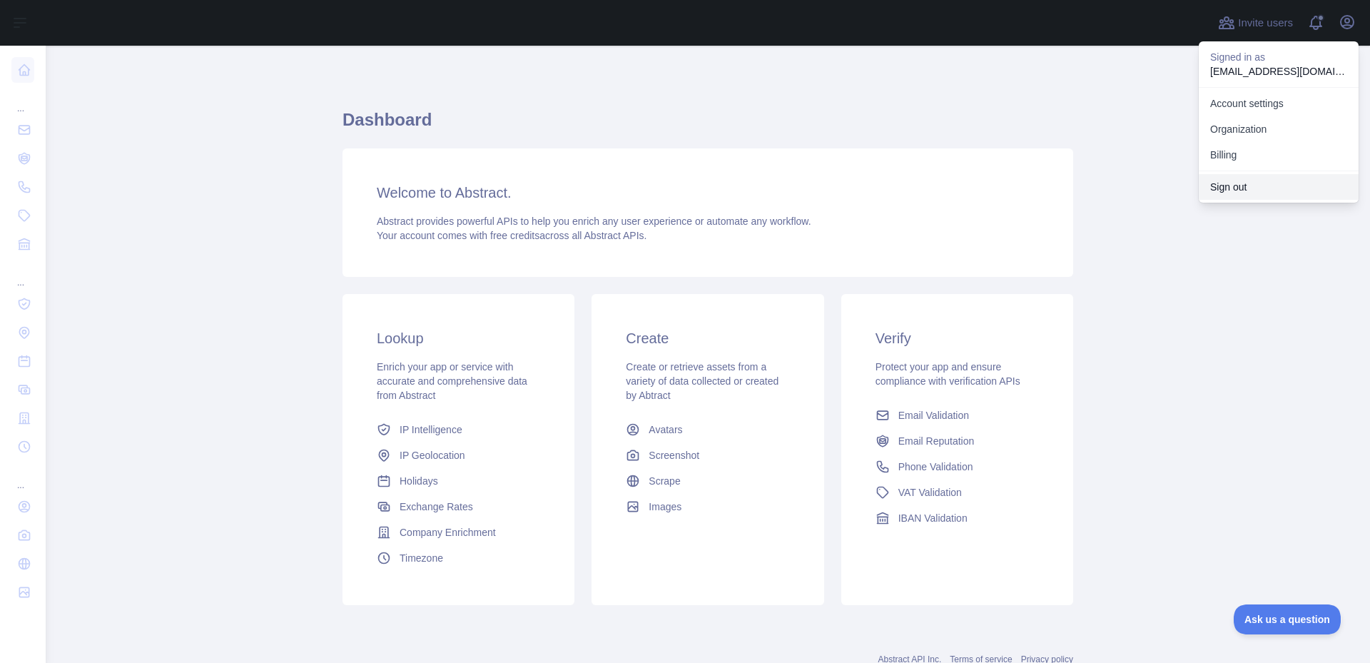
click at [1242, 179] on button "Sign out" at bounding box center [1278, 187] width 160 height 26
